Goal: Task Accomplishment & Management: Manage account settings

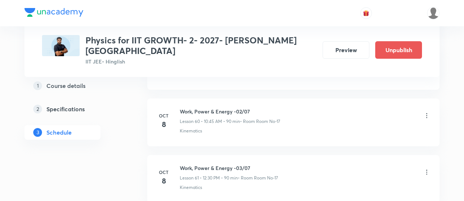
scroll to position [3775, 0]
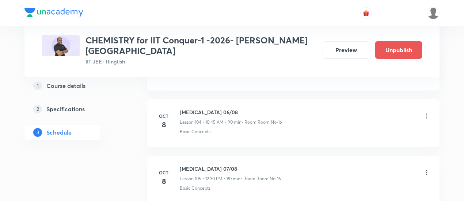
scroll to position [6260, 0]
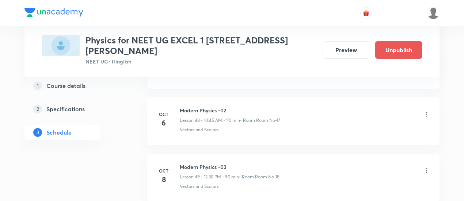
scroll to position [3105, 0]
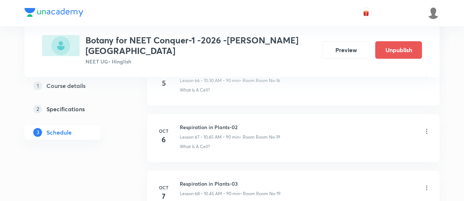
scroll to position [4273, 0]
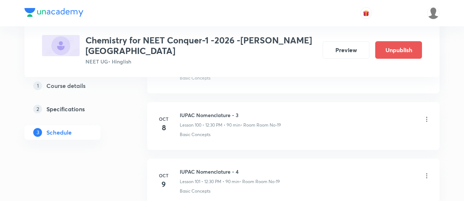
scroll to position [6032, 0]
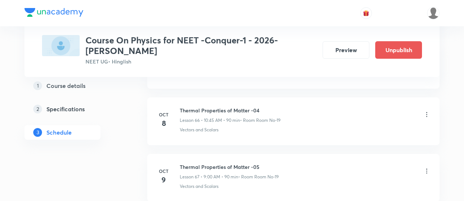
scroll to position [4118, 0]
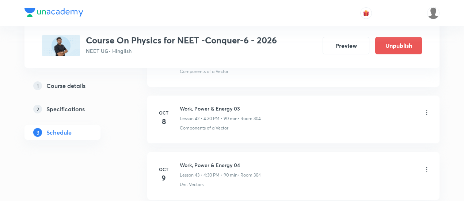
scroll to position [2750, 0]
click at [427, 110] on icon at bounding box center [426, 113] width 7 height 7
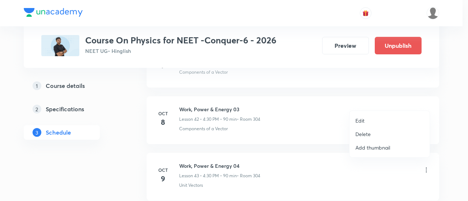
click at [366, 135] on p "Delete" at bounding box center [362, 134] width 15 height 8
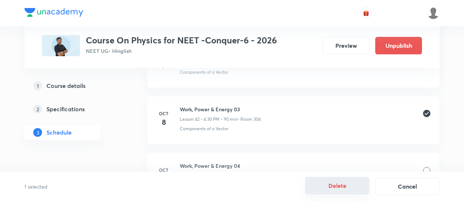
click at [336, 183] on button "Delete" at bounding box center [337, 186] width 64 height 18
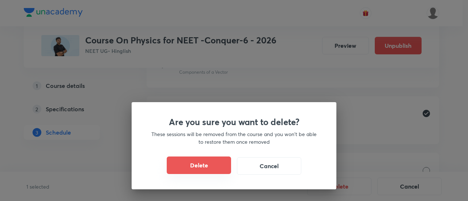
click at [209, 165] on button "Delete" at bounding box center [199, 166] width 64 height 18
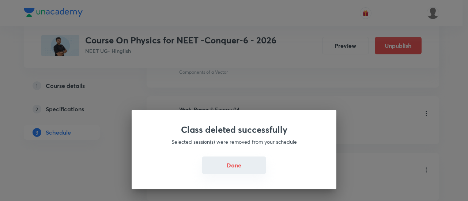
click at [226, 163] on button "Done" at bounding box center [234, 166] width 64 height 18
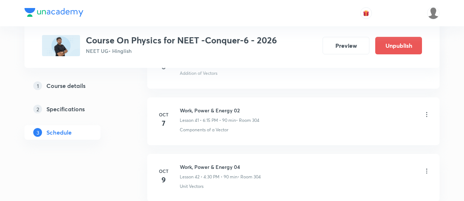
scroll to position [2692, 0]
click at [428, 168] on icon at bounding box center [426, 171] width 7 height 7
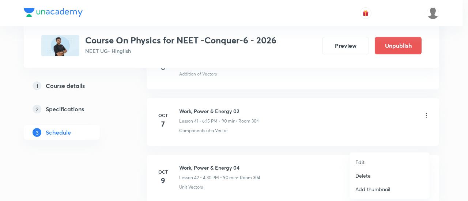
click at [363, 162] on p "Edit" at bounding box center [359, 163] width 9 height 8
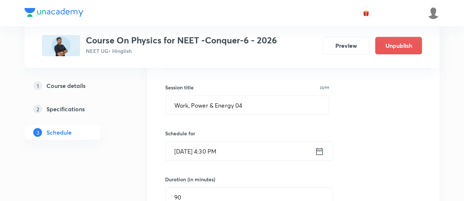
scroll to position [2416, 0]
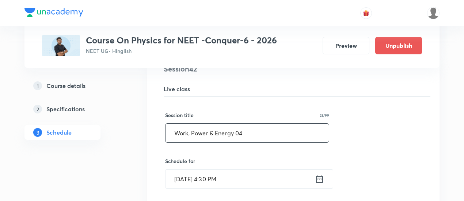
click at [248, 124] on input "Work, Power & Energy 04" at bounding box center [246, 133] width 163 height 19
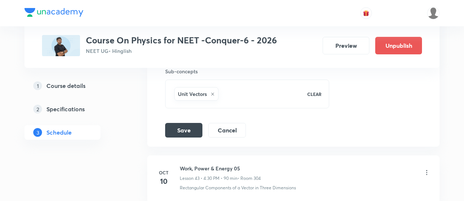
scroll to position [2695, 0]
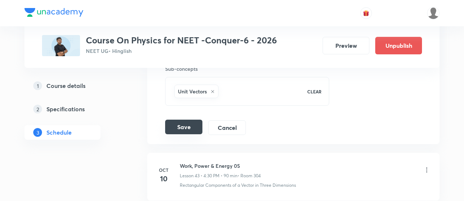
type input "Work, Power & Energy 03"
click at [190, 120] on button "Save" at bounding box center [183, 127] width 37 height 15
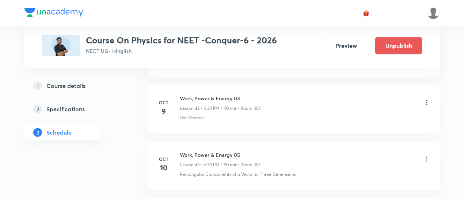
scroll to position [2426, 0]
click at [427, 155] on icon at bounding box center [426, 158] width 7 height 7
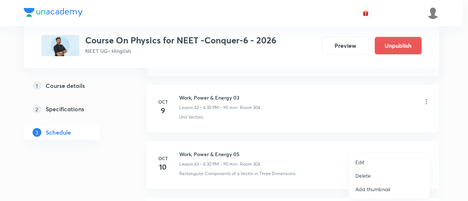
click at [363, 163] on p "Edit" at bounding box center [359, 163] width 9 height 8
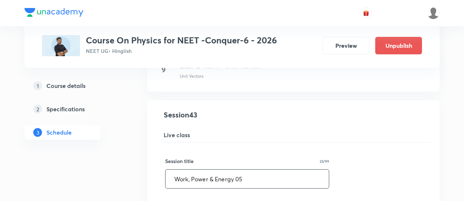
click at [261, 171] on input "Work, Power & Energy 05" at bounding box center [246, 179] width 163 height 19
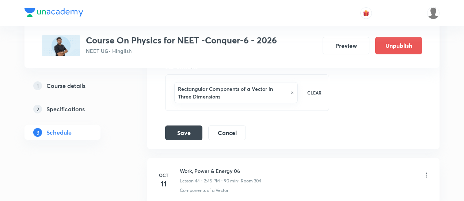
scroll to position [2758, 0]
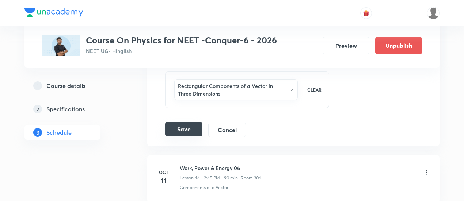
type input "Work, Power & Energy 04"
click at [186, 122] on button "Save" at bounding box center [183, 129] width 37 height 15
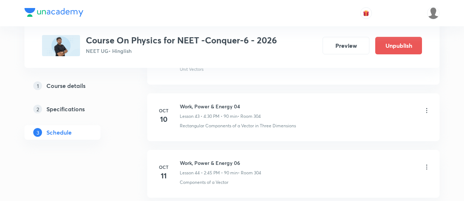
scroll to position [2469, 0]
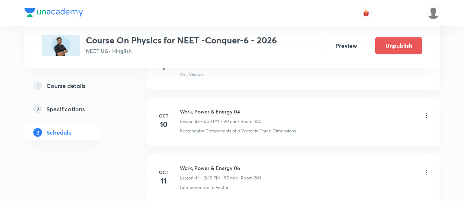
click at [427, 169] on icon at bounding box center [426, 172] width 7 height 7
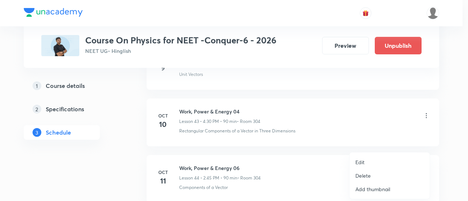
click at [364, 163] on li "Edit" at bounding box center [389, 163] width 80 height 14
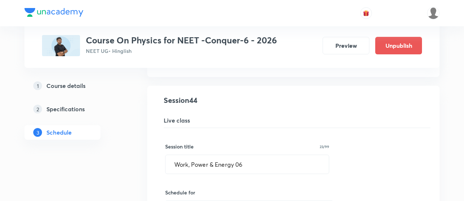
scroll to position [2499, 0]
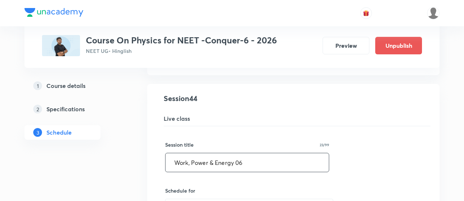
click at [248, 153] on input "Work, Power & Energy 06" at bounding box center [246, 162] width 163 height 19
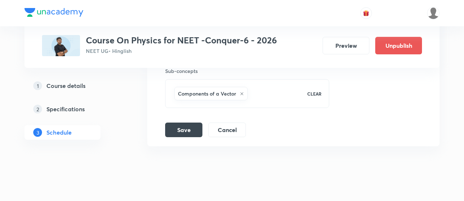
scroll to position [2807, 0]
type input "Work, Power & Energy 05"
click at [192, 121] on button "Save" at bounding box center [183, 128] width 37 height 15
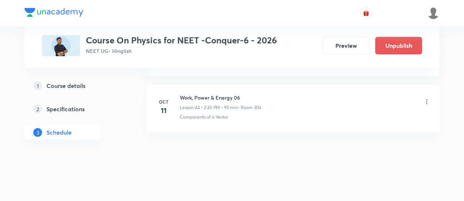
scroll to position [2529, 0]
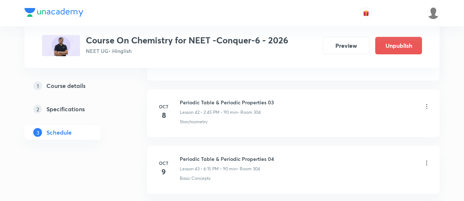
scroll to position [2755, 0]
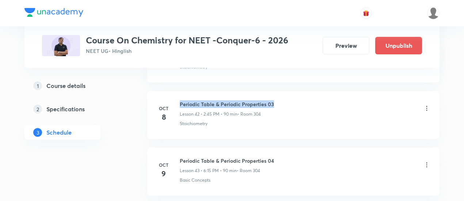
drag, startPoint x: 180, startPoint y: 92, endPoint x: 278, endPoint y: 88, distance: 98.7
click at [278, 91] on li "Oct 8 Periodic Table & Periodic Properties 03 Lesson 42 • 2:45 PM • 90 min • Ro…" at bounding box center [293, 115] width 292 height 48
copy h6 "Periodic Table & Periodic Properties 03"
click at [291, 100] on div "Periodic Table & Periodic Properties 03 Lesson 42 • 2:45 PM • 90 min • Room 304" at bounding box center [305, 108] width 251 height 17
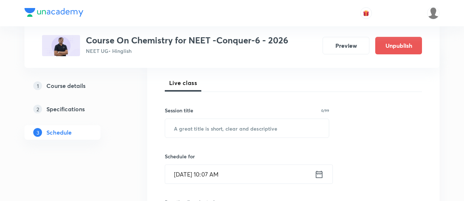
scroll to position [103, 0]
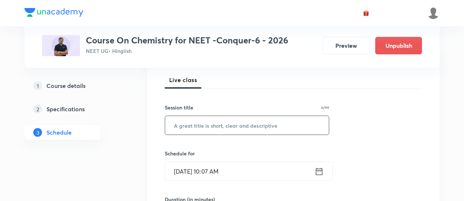
click at [252, 125] on input "text" at bounding box center [247, 125] width 164 height 19
paste input "Periodic Table & Periodic Properties 03"
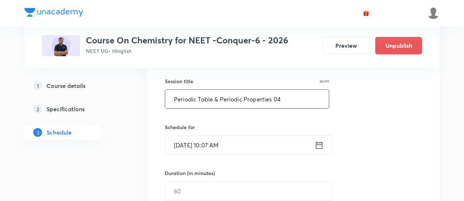
scroll to position [130, 0]
type input "Periodic Table & Periodic Properties 04"
click at [316, 147] on icon at bounding box center [319, 144] width 7 height 7
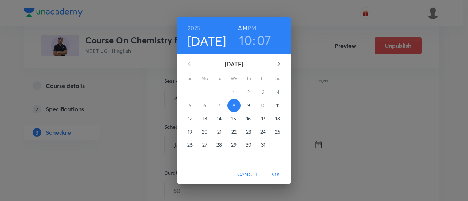
click at [252, 27] on h6 "PM" at bounding box center [251, 28] width 9 height 10
click at [248, 41] on h3 "10" at bounding box center [245, 40] width 13 height 15
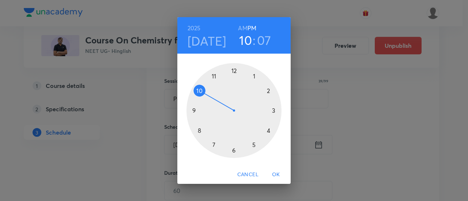
click at [268, 131] on div at bounding box center [233, 110] width 95 height 95
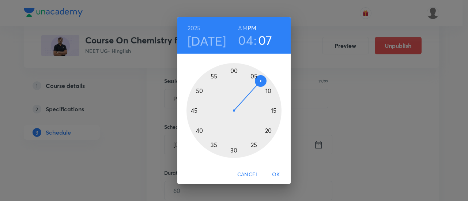
click at [232, 152] on div at bounding box center [233, 110] width 95 height 95
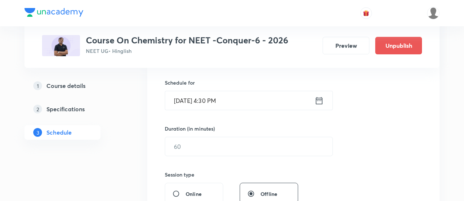
scroll to position [192, 0]
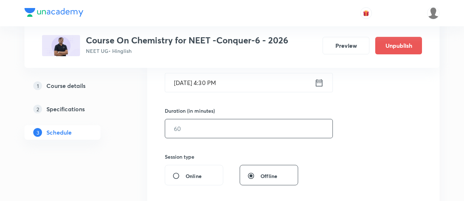
click at [276, 125] on input "text" at bounding box center [248, 128] width 167 height 19
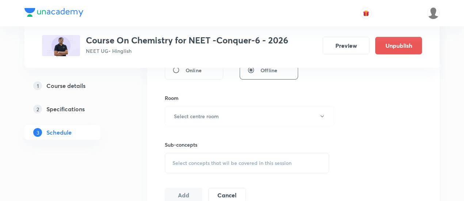
scroll to position [312, 0]
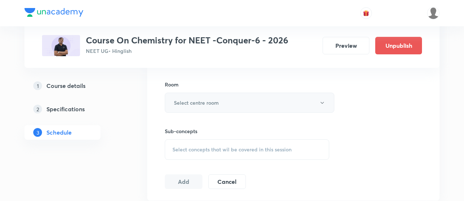
type input "90"
click at [247, 100] on button "Select centre room" at bounding box center [249, 103] width 169 height 20
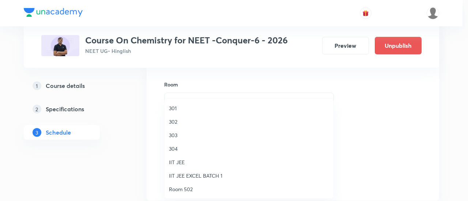
click at [182, 149] on span "304" at bounding box center [249, 149] width 160 height 8
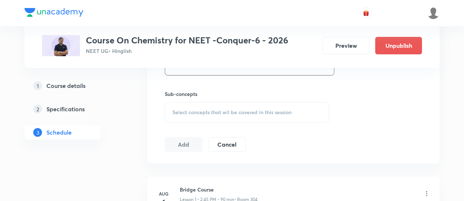
scroll to position [354, 0]
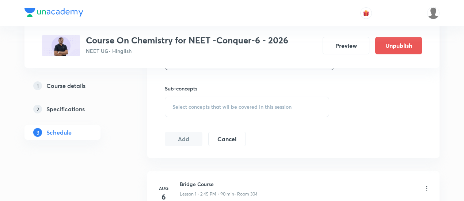
click at [272, 108] on span "Select concepts that wil be covered in this session" at bounding box center [231, 107] width 119 height 6
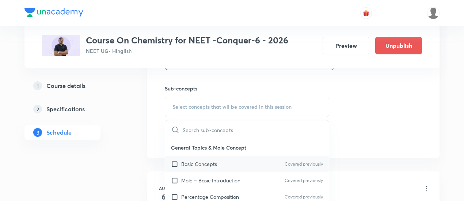
click at [188, 165] on p "Basic Concepts" at bounding box center [199, 164] width 36 height 8
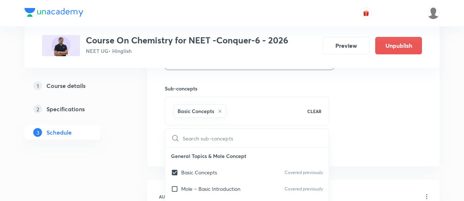
checkbox input "true"
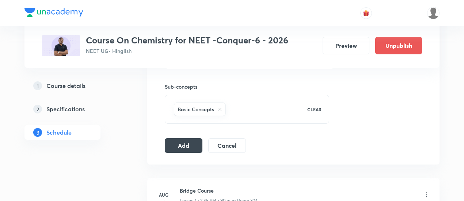
scroll to position [370, 0]
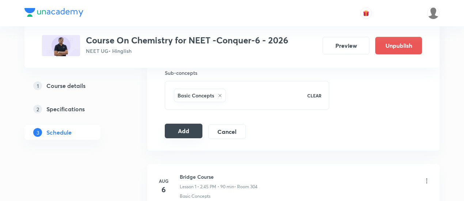
click at [176, 130] on button "Add" at bounding box center [184, 131] width 38 height 15
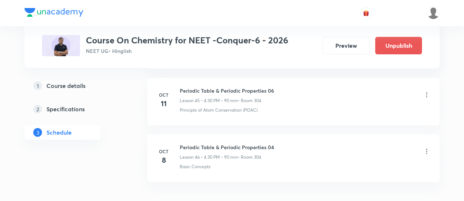
scroll to position [2641, 0]
